Goal: Navigation & Orientation: Find specific page/section

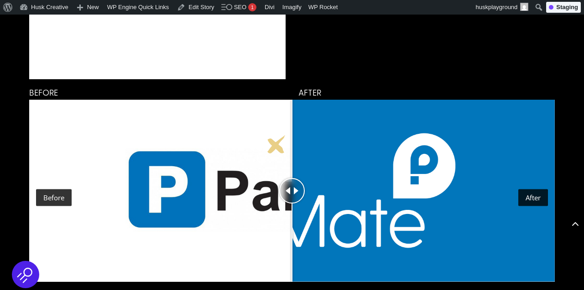
scroll to position [2932, 0]
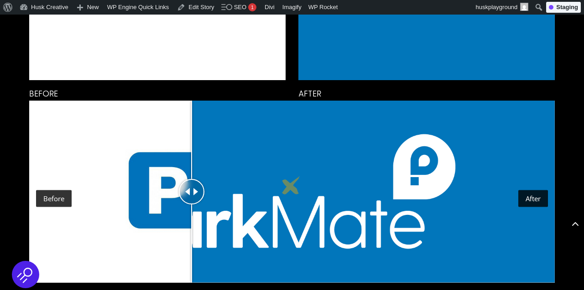
click at [204, 133] on div "Drag to move" at bounding box center [192, 192] width 26 height 182
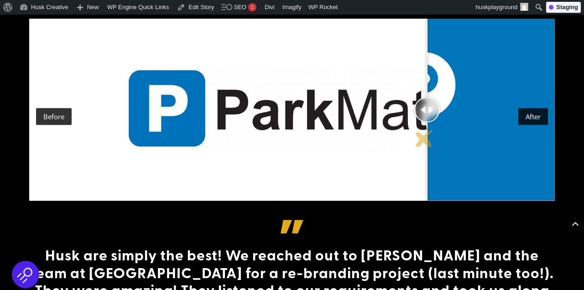
scroll to position [3019, 0]
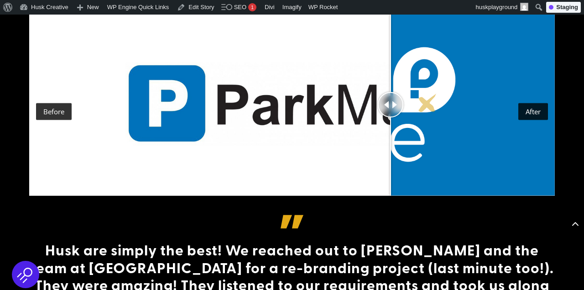
click at [378, 77] on div "Drag to move" at bounding box center [391, 105] width 26 height 182
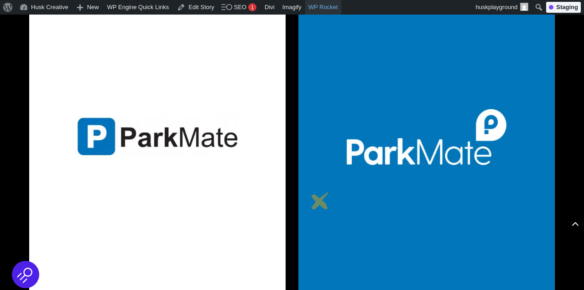
scroll to position [2693, 0]
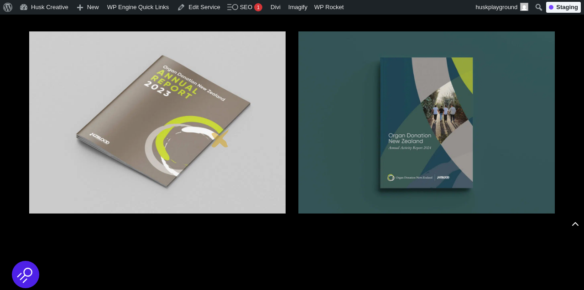
scroll to position [2306, 0]
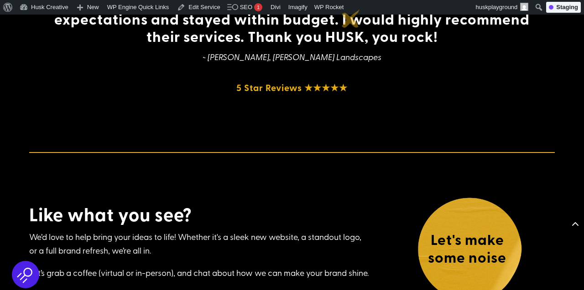
scroll to position [3681, 0]
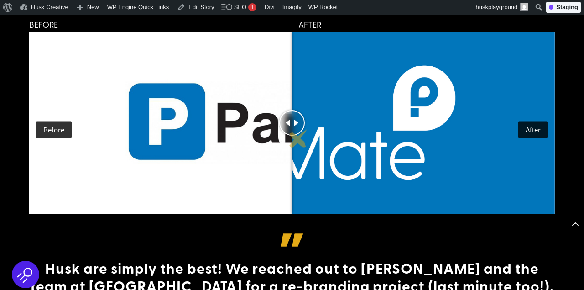
scroll to position [3003, 0]
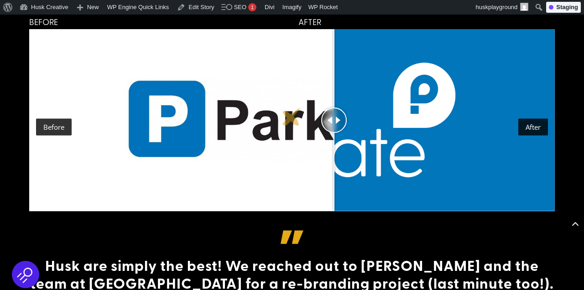
click at [334, 122] on div "Drag to move" at bounding box center [334, 121] width 26 height 26
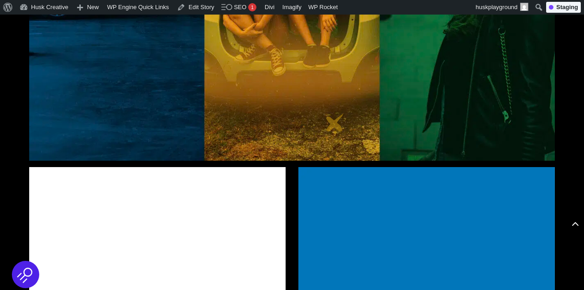
scroll to position [2470, 0]
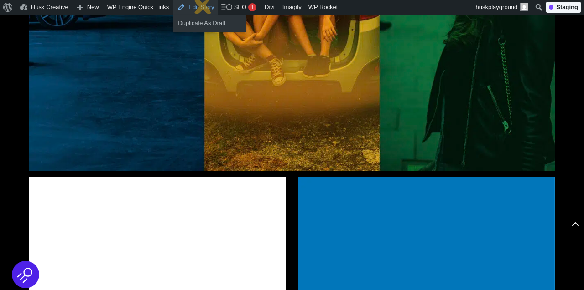
click at [203, 5] on link "Edit Story" at bounding box center [195, 7] width 44 height 15
